Goal: Navigation & Orientation: Find specific page/section

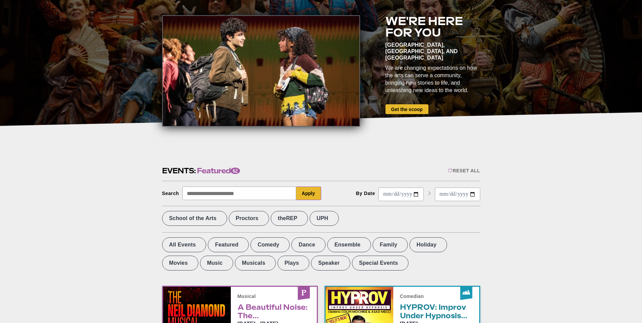
scroll to position [102, 0]
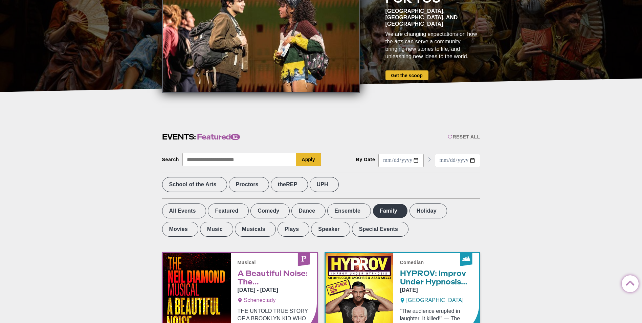
click at [378, 213] on label "Family" at bounding box center [390, 211] width 35 height 15
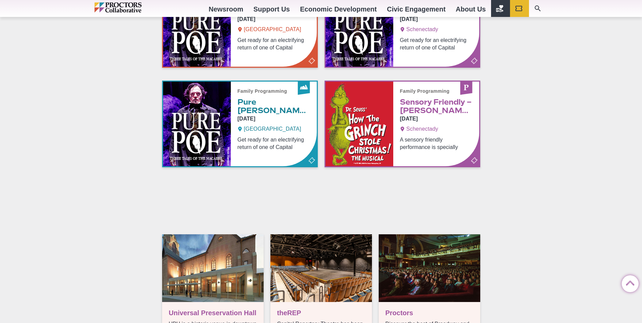
scroll to position [339, 0]
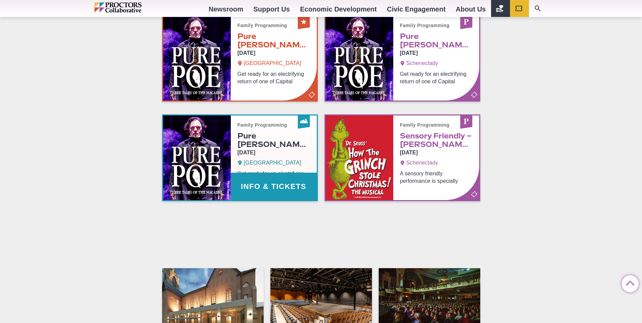
click at [261, 146] on link "Info & Tickets" at bounding box center [240, 157] width 154 height 85
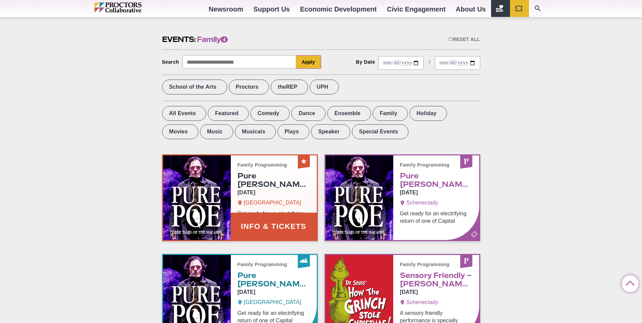
scroll to position [233, 0]
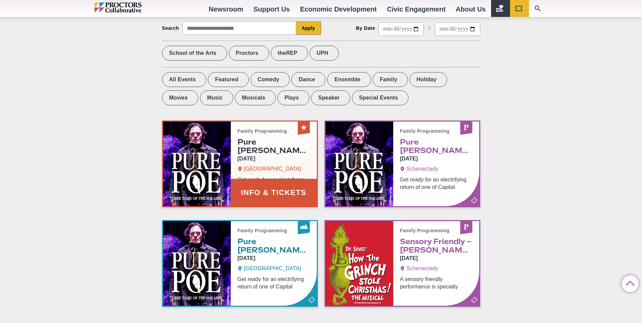
click at [278, 147] on link "Info & Tickets" at bounding box center [240, 164] width 154 height 85
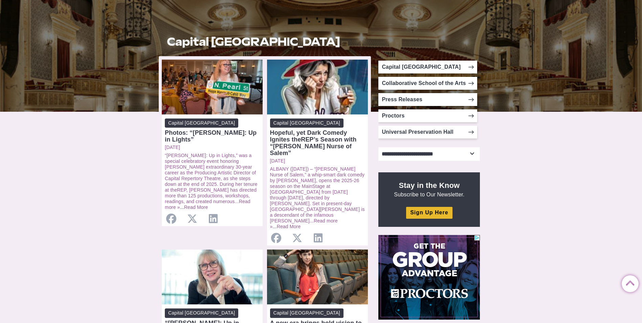
scroll to position [68, 0]
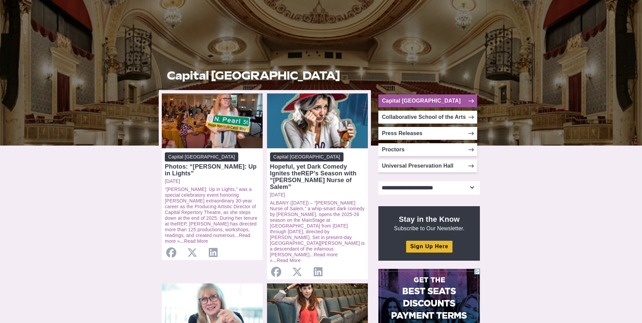
click at [436, 100] on link "Capital [GEOGRAPHIC_DATA]" at bounding box center [428, 100] width 99 height 13
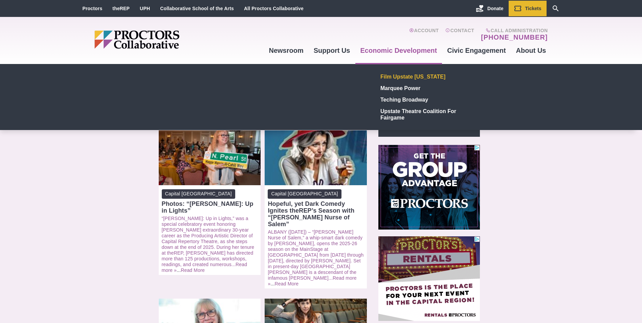
click at [405, 77] on link "Film Upstate [US_STATE]" at bounding box center [427, 77] width 99 height 12
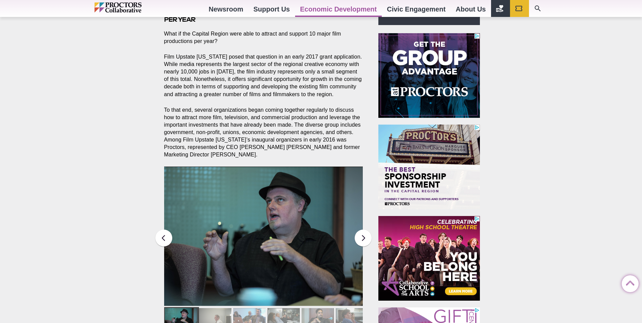
scroll to position [339, 0]
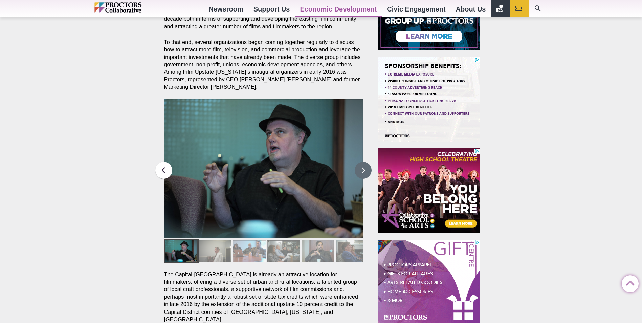
click at [363, 164] on button at bounding box center [363, 170] width 17 height 17
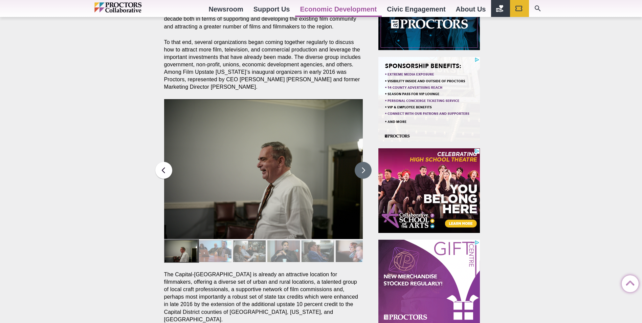
click at [363, 164] on button at bounding box center [363, 170] width 17 height 17
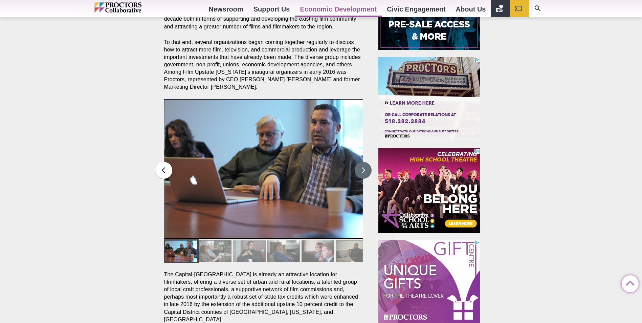
click at [363, 164] on button at bounding box center [363, 170] width 17 height 17
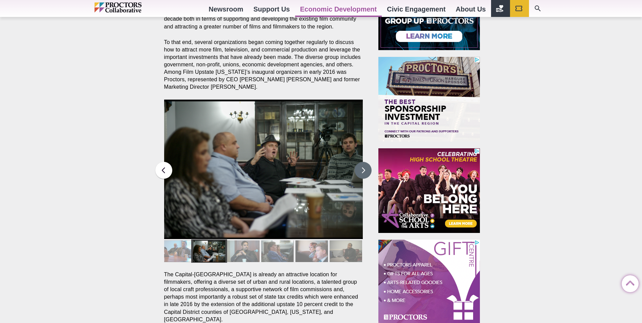
click at [363, 164] on button at bounding box center [363, 170] width 17 height 17
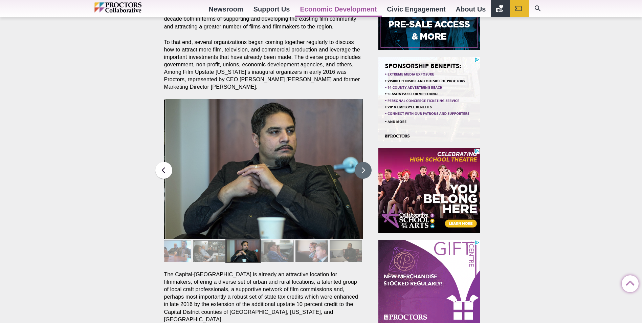
click at [363, 164] on button at bounding box center [363, 170] width 17 height 17
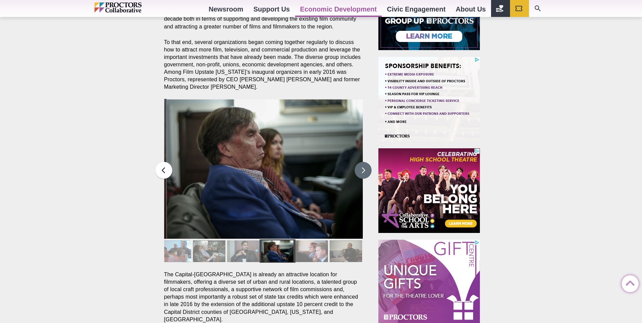
click at [363, 164] on button at bounding box center [363, 170] width 17 height 17
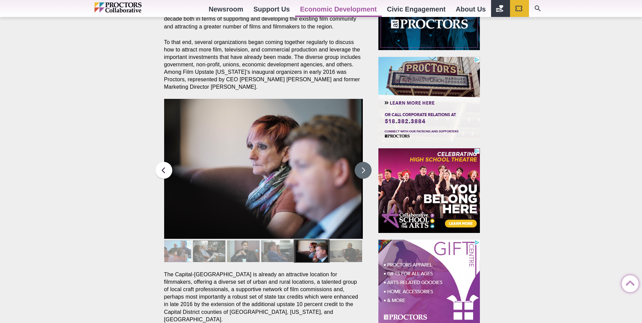
click at [363, 164] on button at bounding box center [363, 170] width 17 height 17
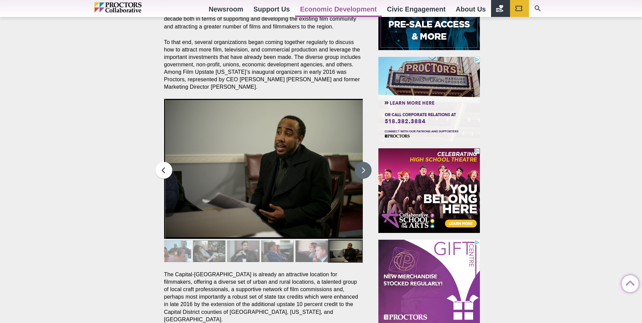
click at [363, 164] on button at bounding box center [363, 170] width 17 height 17
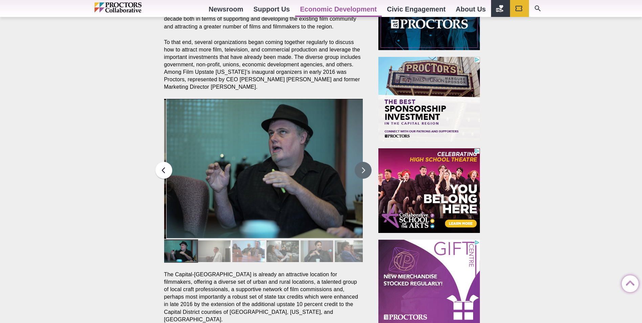
click at [363, 164] on button at bounding box center [363, 170] width 17 height 17
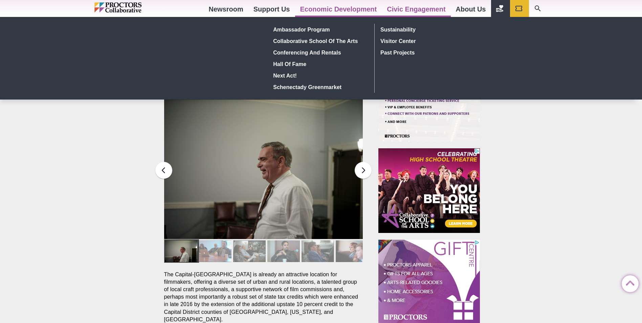
click at [421, 9] on link "Civic Engagement" at bounding box center [416, 9] width 69 height 18
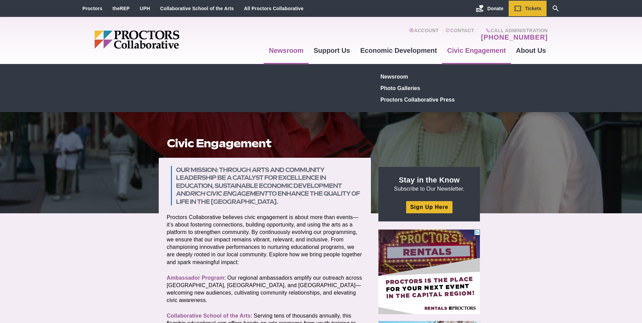
click at [284, 48] on link "Newsroom" at bounding box center [286, 50] width 45 height 18
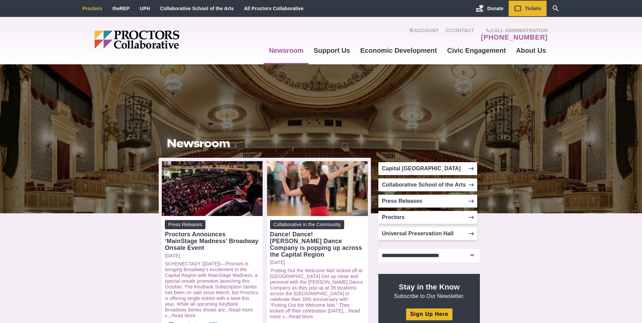
click at [95, 7] on link "Proctors" at bounding box center [93, 8] width 20 height 5
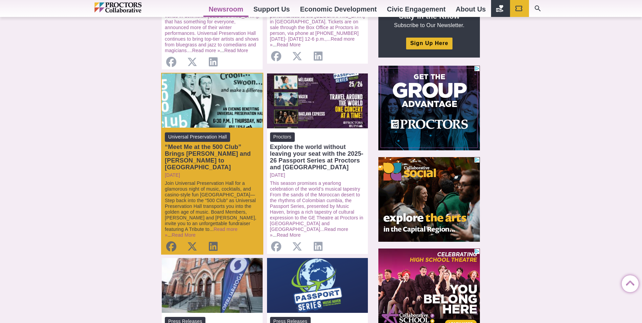
scroll to position [305, 0]
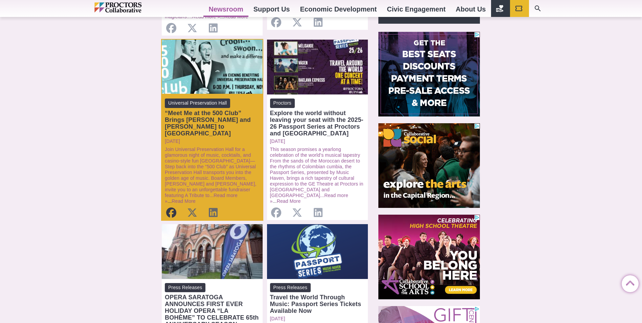
click at [171, 208] on icon at bounding box center [171, 213] width 13 height 10
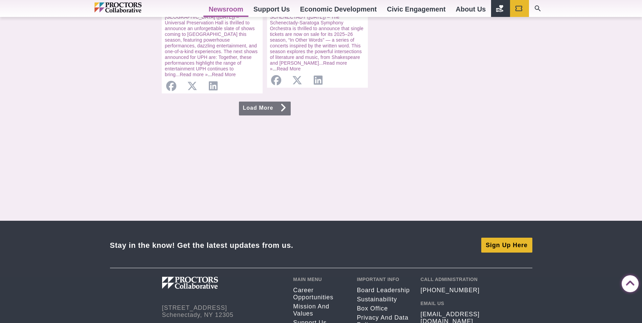
scroll to position [880, 0]
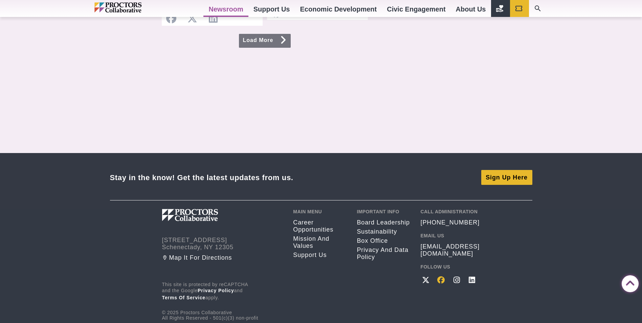
click at [440, 276] on icon at bounding box center [441, 279] width 9 height 7
